Goal: Task Accomplishment & Management: Use online tool/utility

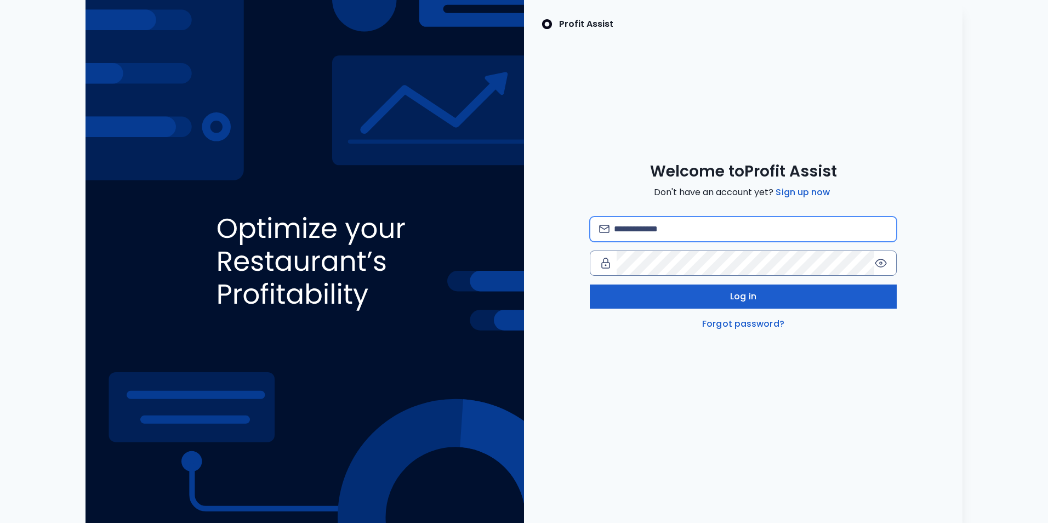
type input "**********"
click at [757, 293] on button "Log in" at bounding box center [743, 297] width 307 height 24
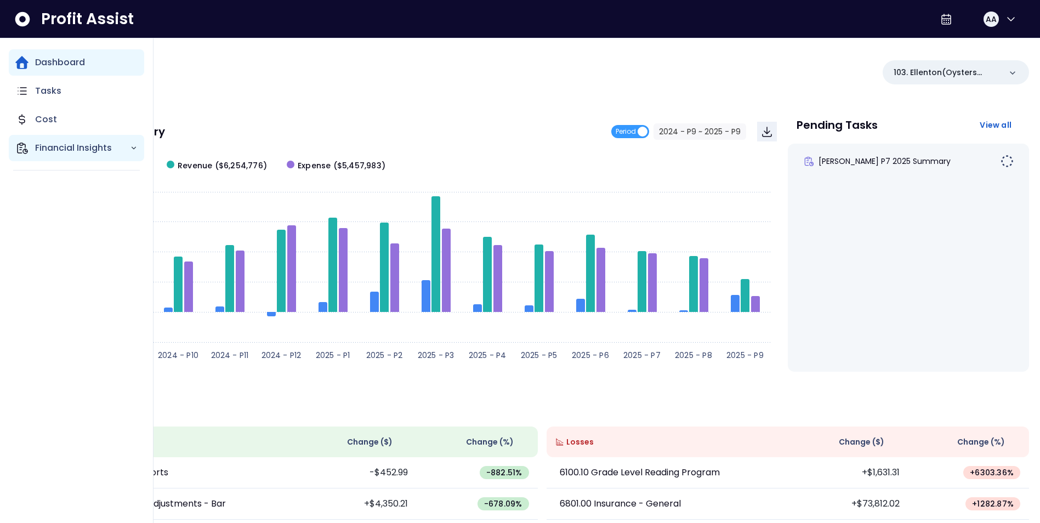
click at [55, 150] on p "Financial Insights" at bounding box center [82, 147] width 95 height 13
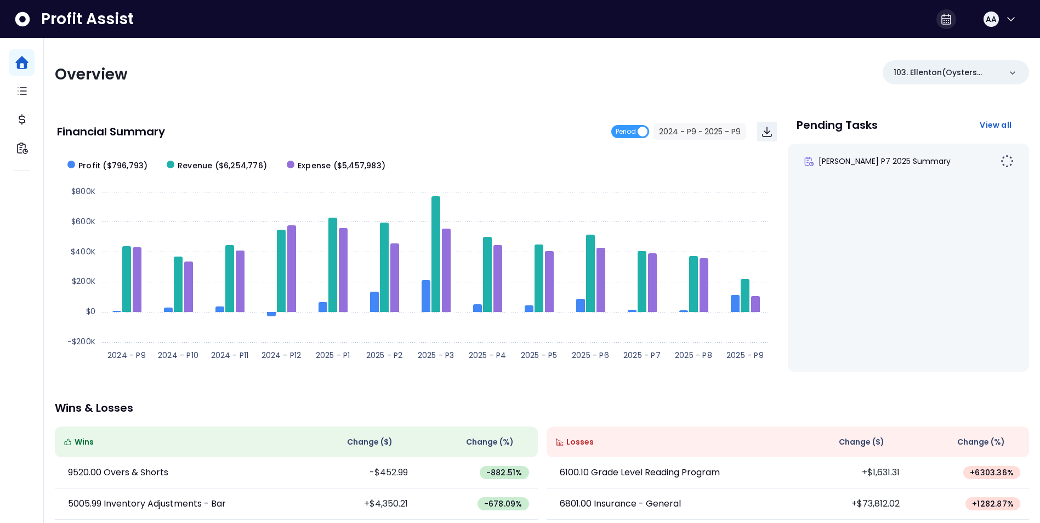
click at [940, 21] on icon at bounding box center [946, 19] width 13 height 13
click at [754, 89] on div "Overview 103. Ellenton(Oysters Rock) Financial Summary Period 2024 - P9 ~ 2025 …" at bounding box center [542, 362] width 996 height 649
click at [769, 130] on icon "Download" at bounding box center [767, 131] width 13 height 13
click at [499, 123] on div "Financial Summary Period 2024 - P9 ~ 2025 - P9" at bounding box center [417, 132] width 720 height 20
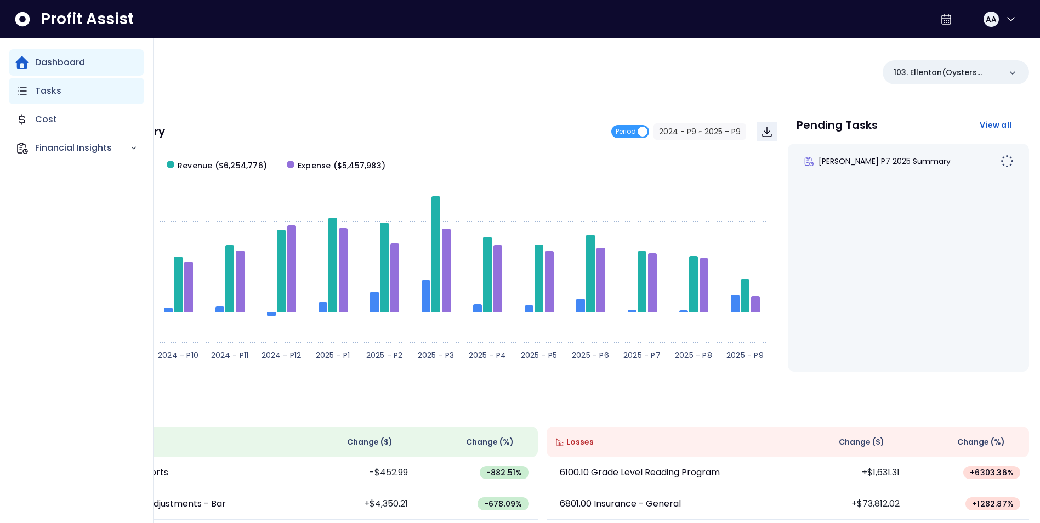
click at [29, 92] on div "Tasks" at bounding box center [76, 91] width 135 height 26
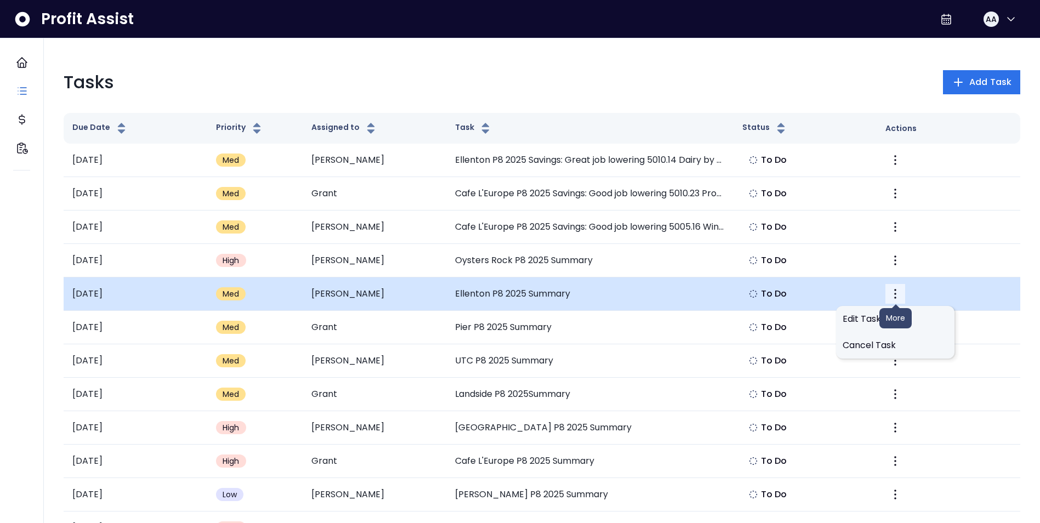
click at [898, 294] on icon "More" at bounding box center [895, 293] width 13 height 13
click at [476, 291] on td "Ellenton P8 2025 Summary" at bounding box center [589, 293] width 287 height 33
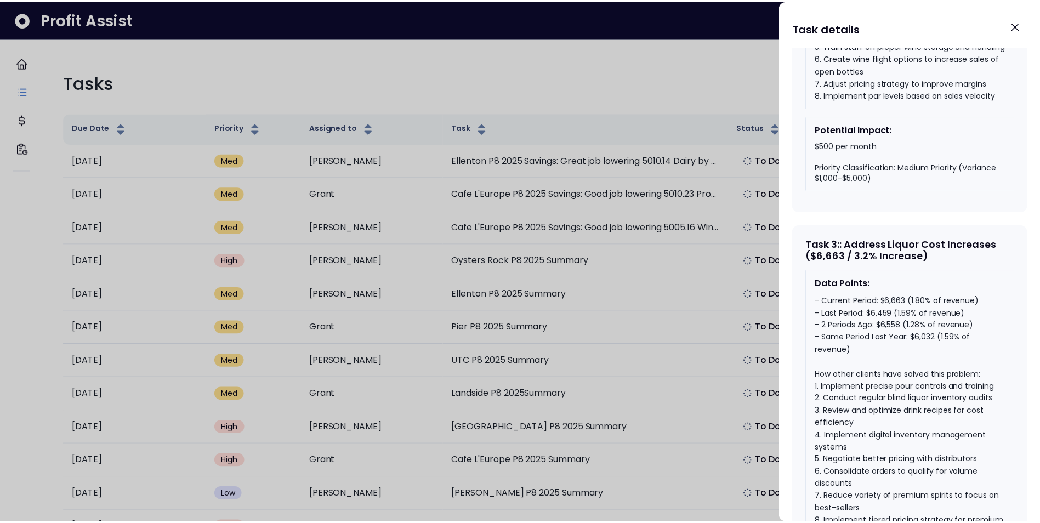
scroll to position [1470, 0]
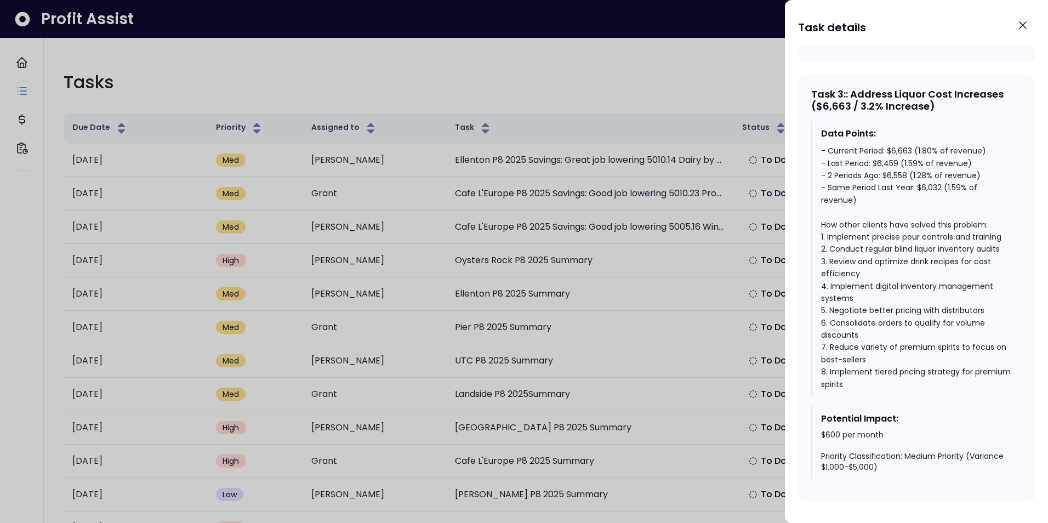
click at [692, 351] on div at bounding box center [524, 261] width 1048 height 523
